Goal: Find specific page/section: Find specific page/section

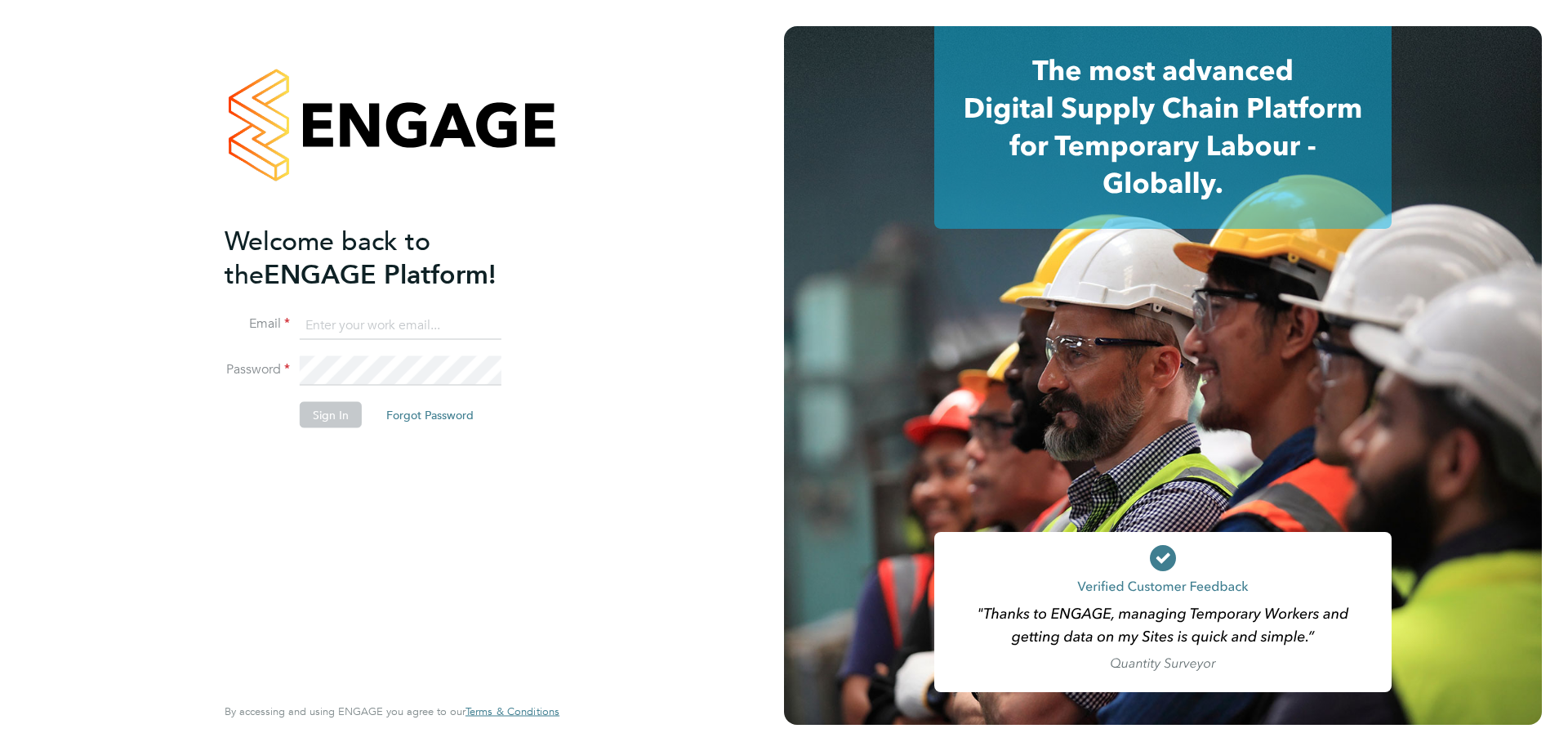
type input "[PERSON_NAME][EMAIL_ADDRESS][PERSON_NAME][DOMAIN_NAME]"
click at [338, 413] on button "Sign In" at bounding box center [331, 414] width 62 height 26
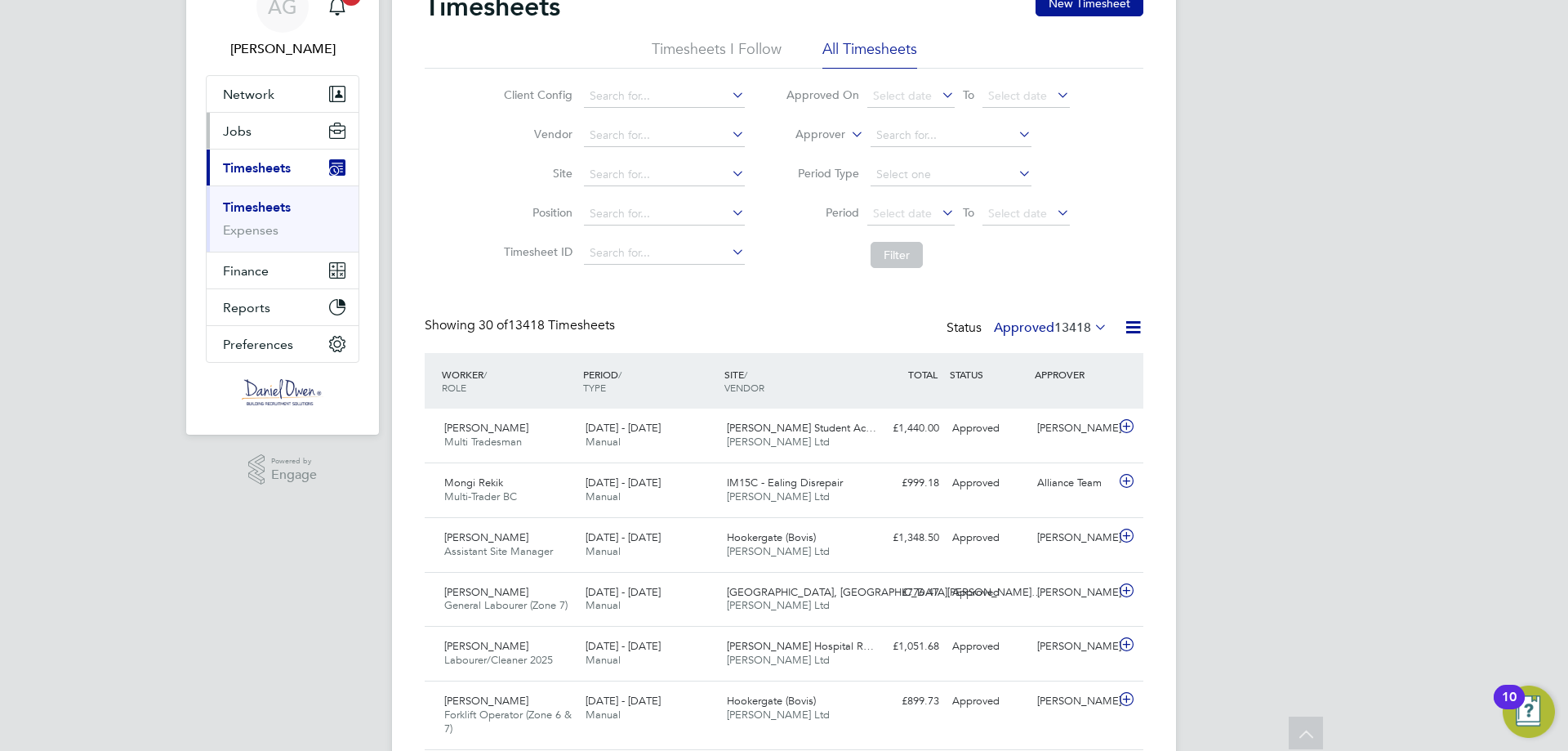
click at [243, 135] on span "Jobs" at bounding box center [237, 131] width 29 height 16
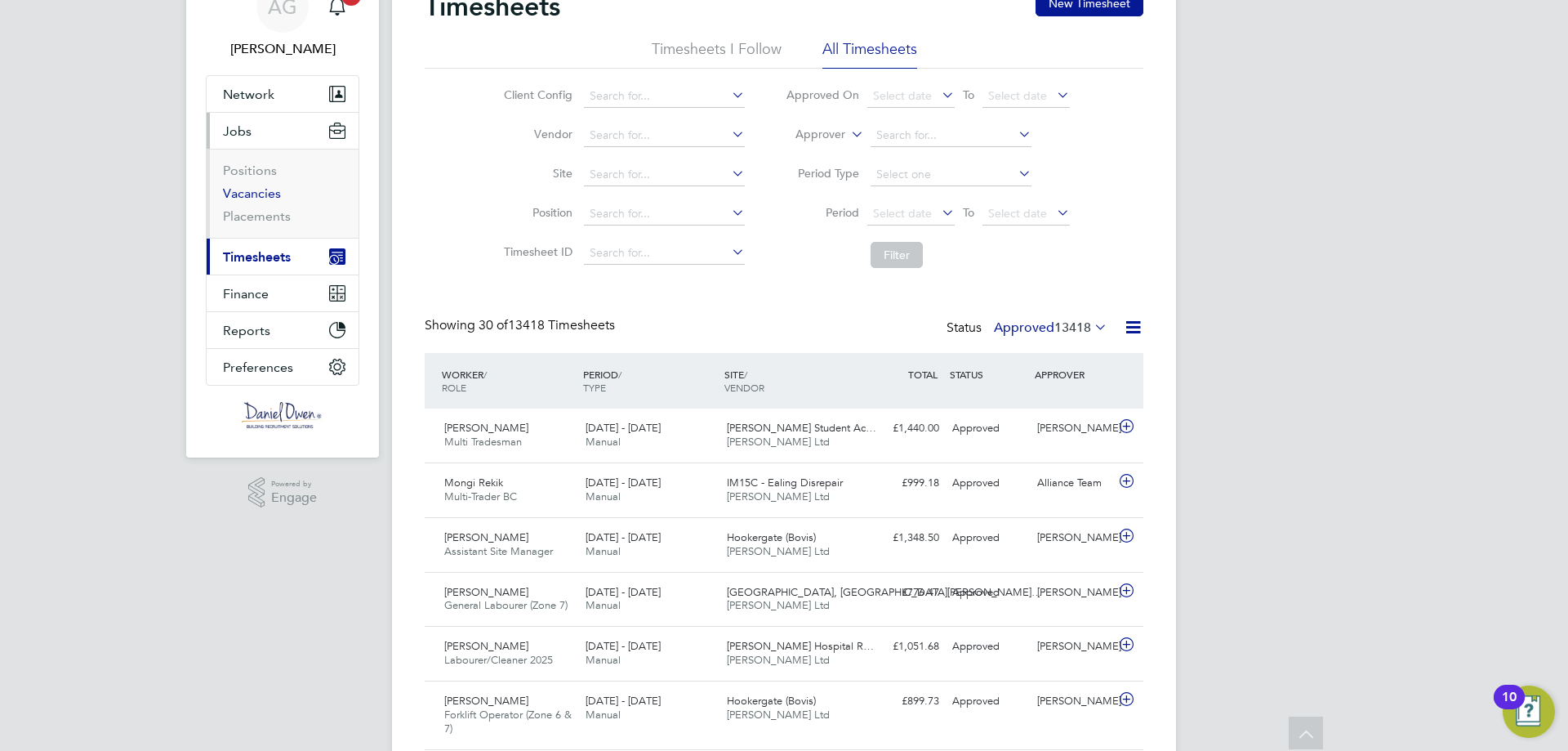
click at [261, 188] on link "Vacancies" at bounding box center [252, 194] width 58 height 16
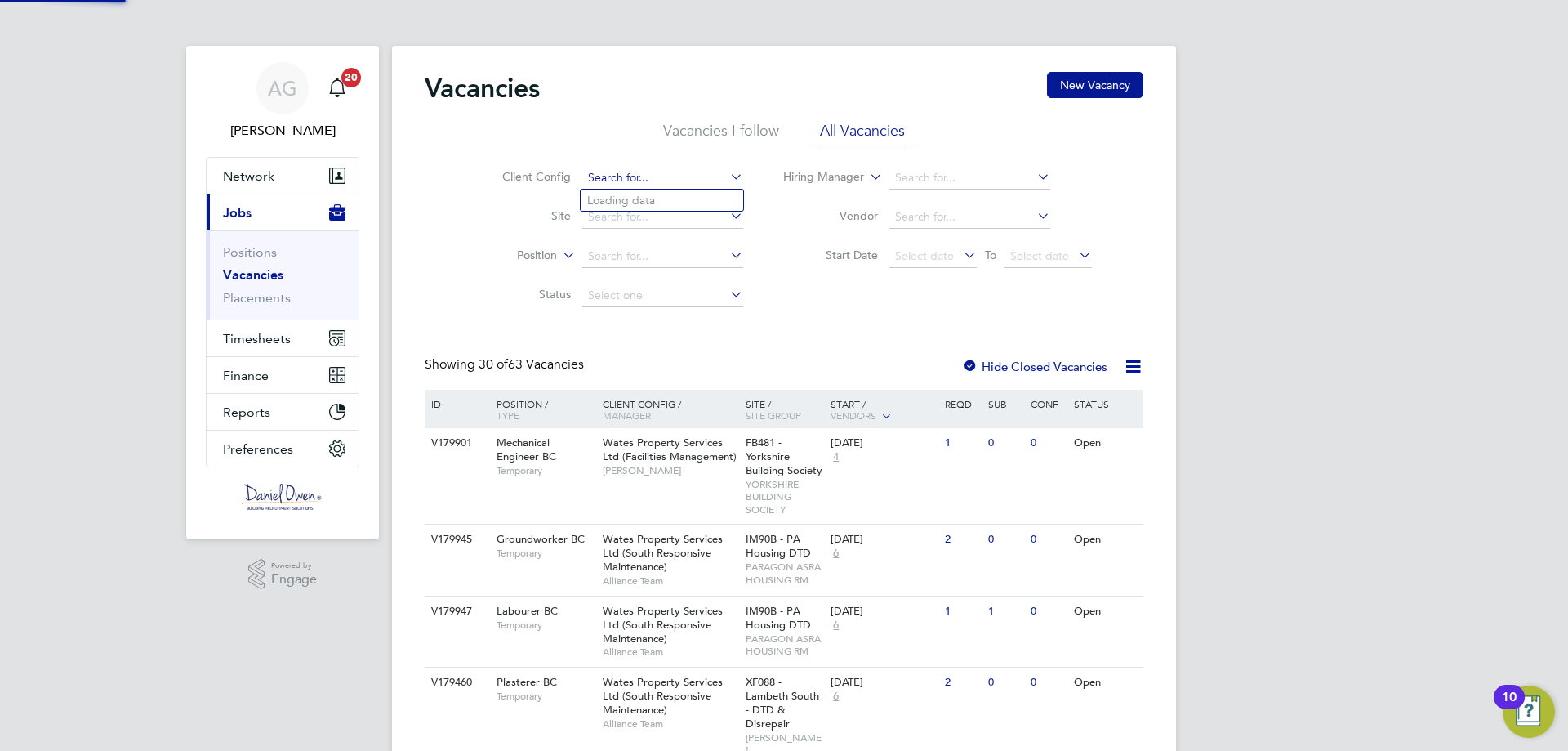
click at [647, 184] on input at bounding box center [663, 178] width 161 height 23
click at [679, 328] on li "Wates Property Services Ltd (South Responsive Maintenance)" at bounding box center [746, 333] width 330 height 22
type input "Wates Property Services Ltd (South Responsive Maintenance)"
